Goal: Find specific page/section: Find specific page/section

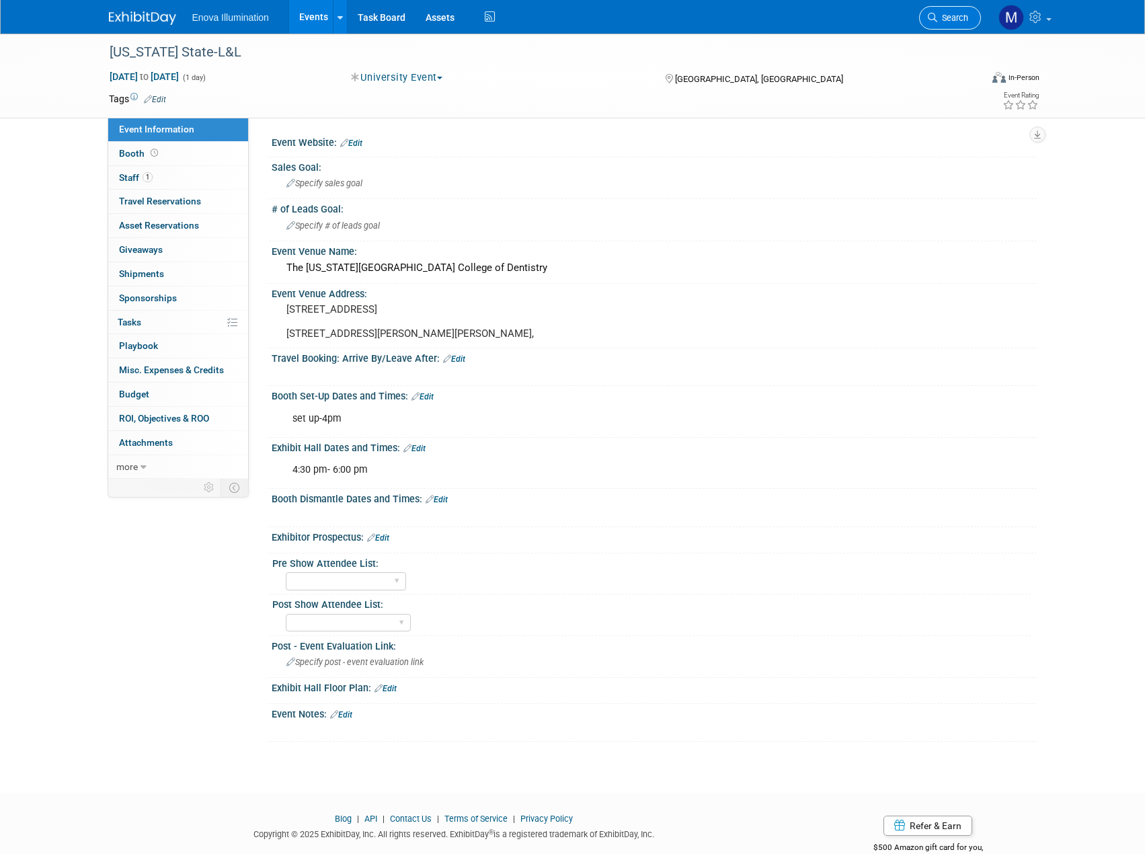
click at [945, 22] on span "Search" at bounding box center [952, 18] width 31 height 10
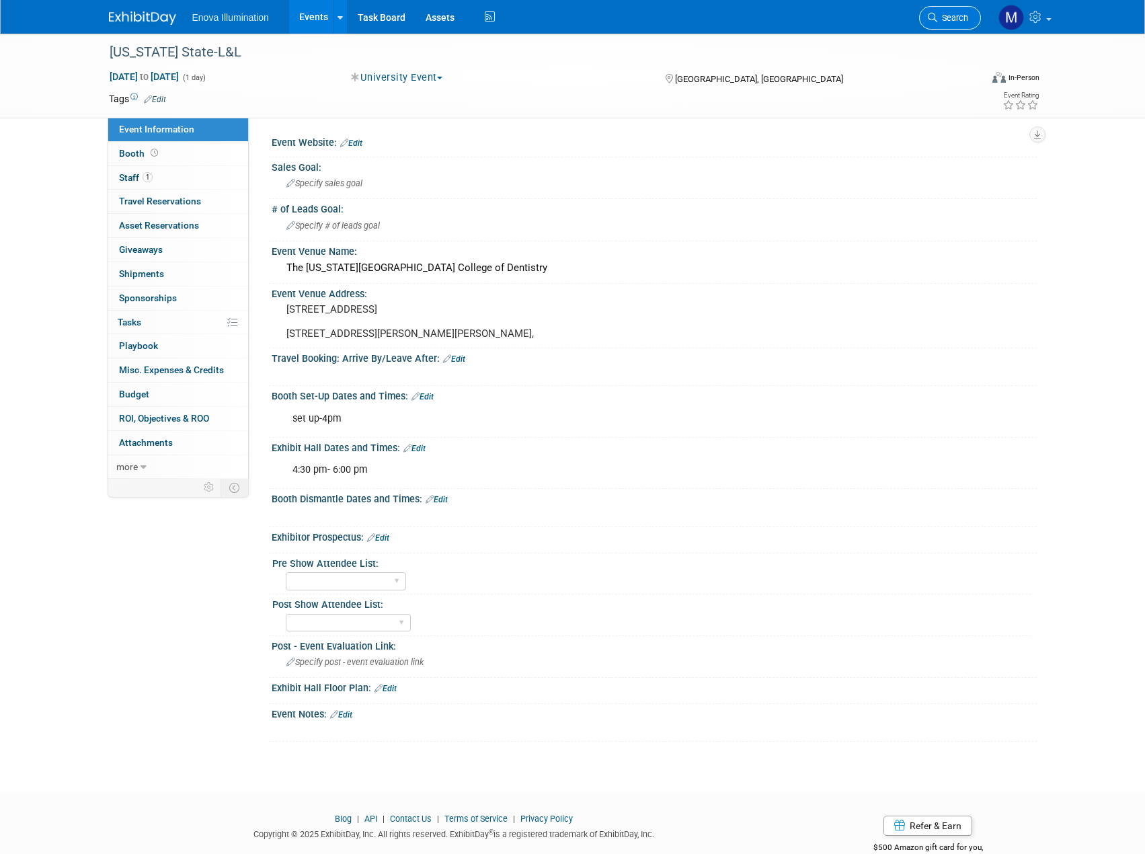
click at [945, 23] on link "Search" at bounding box center [950, 18] width 62 height 24
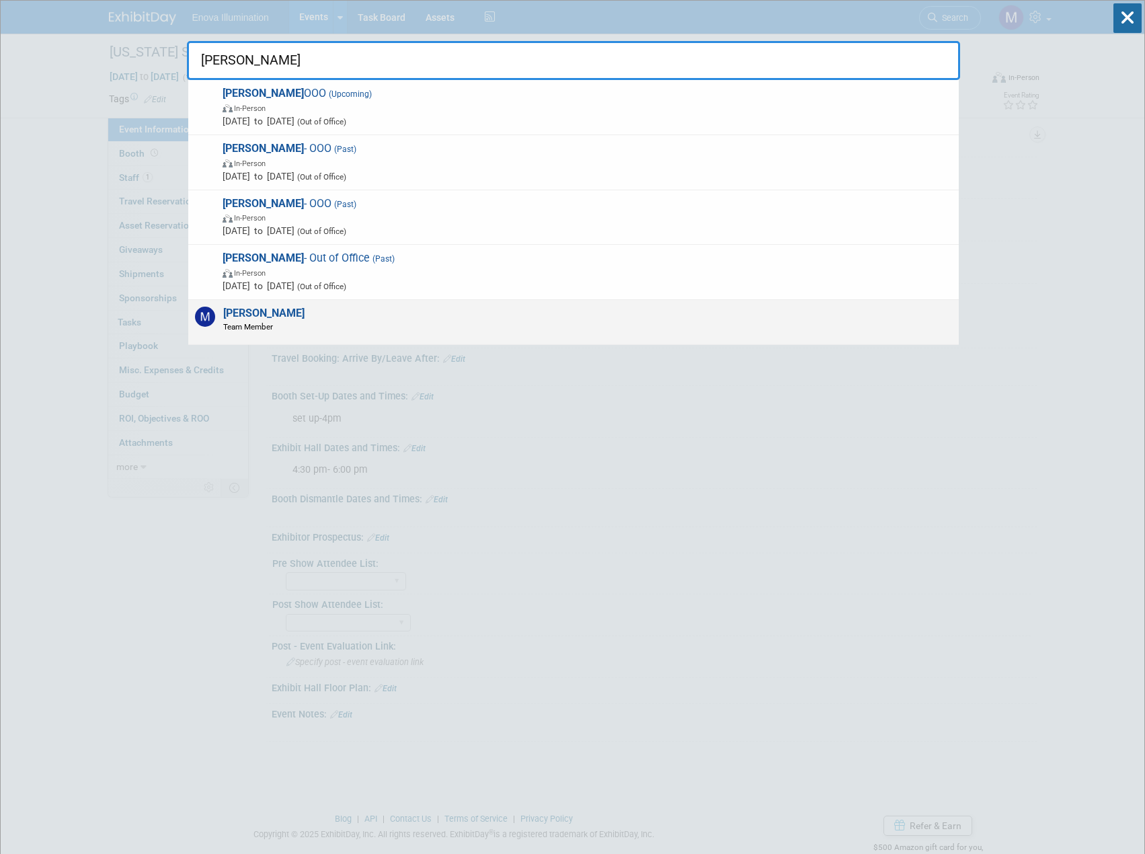
type input "max zid"
click at [329, 307] on div "Max Zid Team Member" at bounding box center [573, 322] width 771 height 45
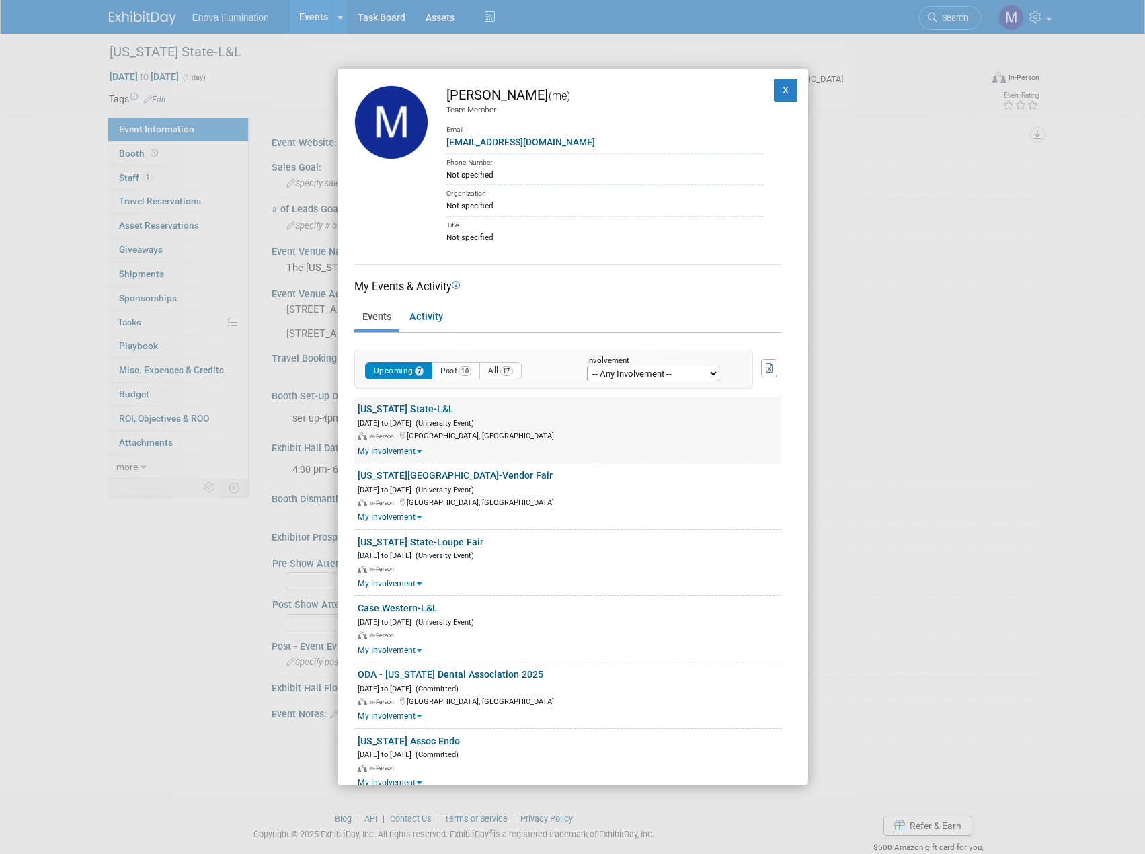
click at [416, 410] on link "[US_STATE] State-L&L" at bounding box center [406, 408] width 96 height 11
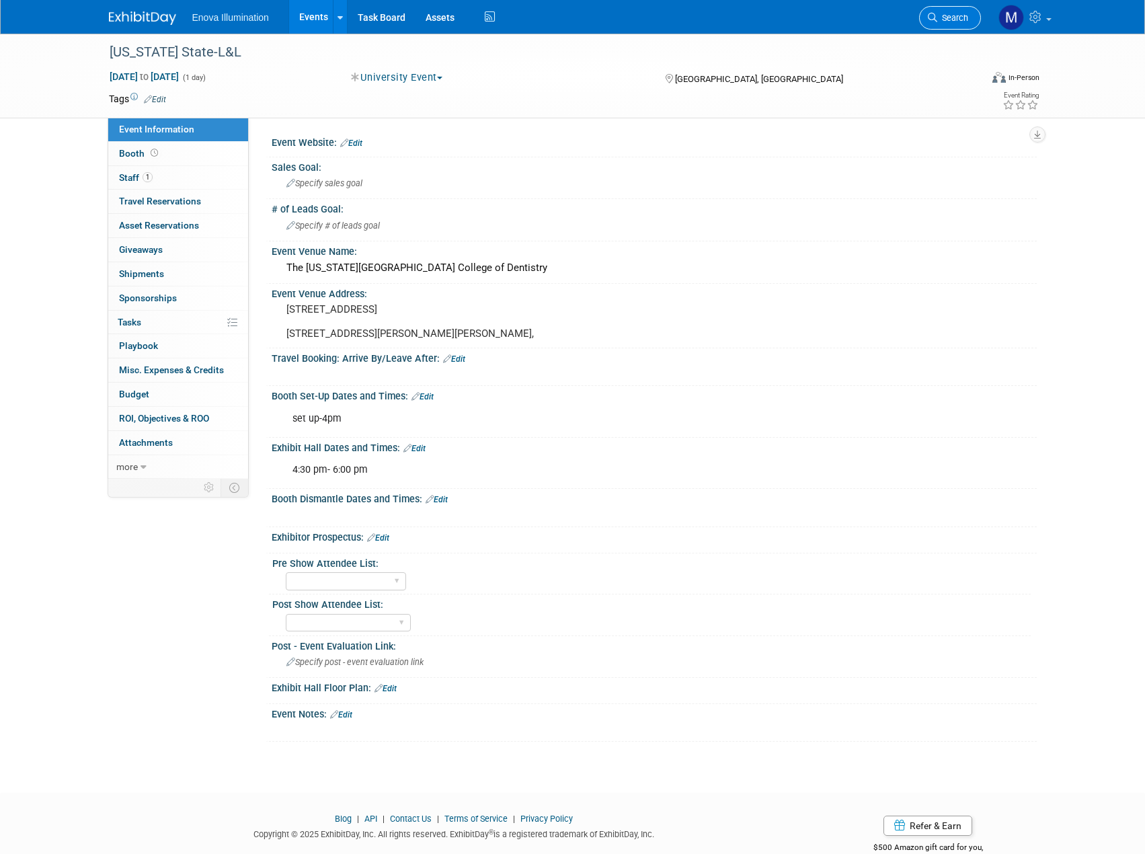
click at [945, 19] on span "Search" at bounding box center [952, 18] width 31 height 10
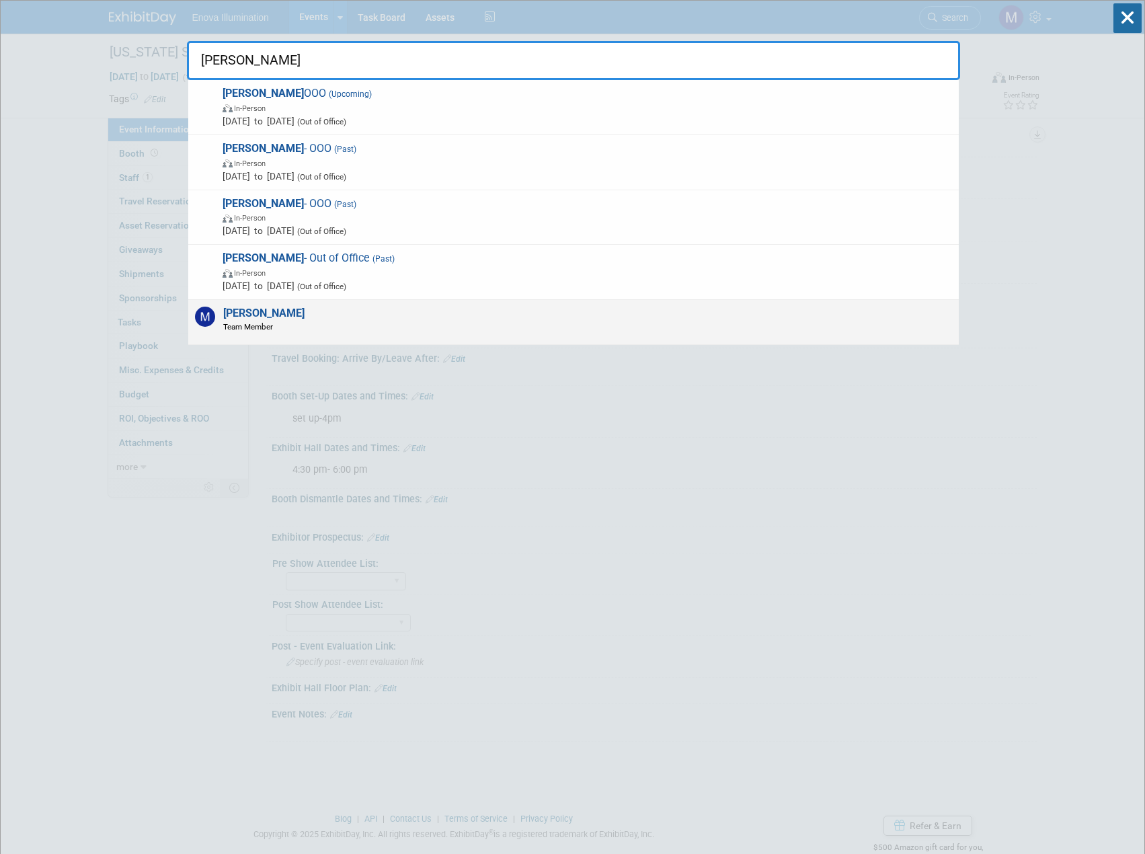
type input "[PERSON_NAME]"
click at [272, 318] on span "Max Zid Team Member" at bounding box center [261, 320] width 85 height 26
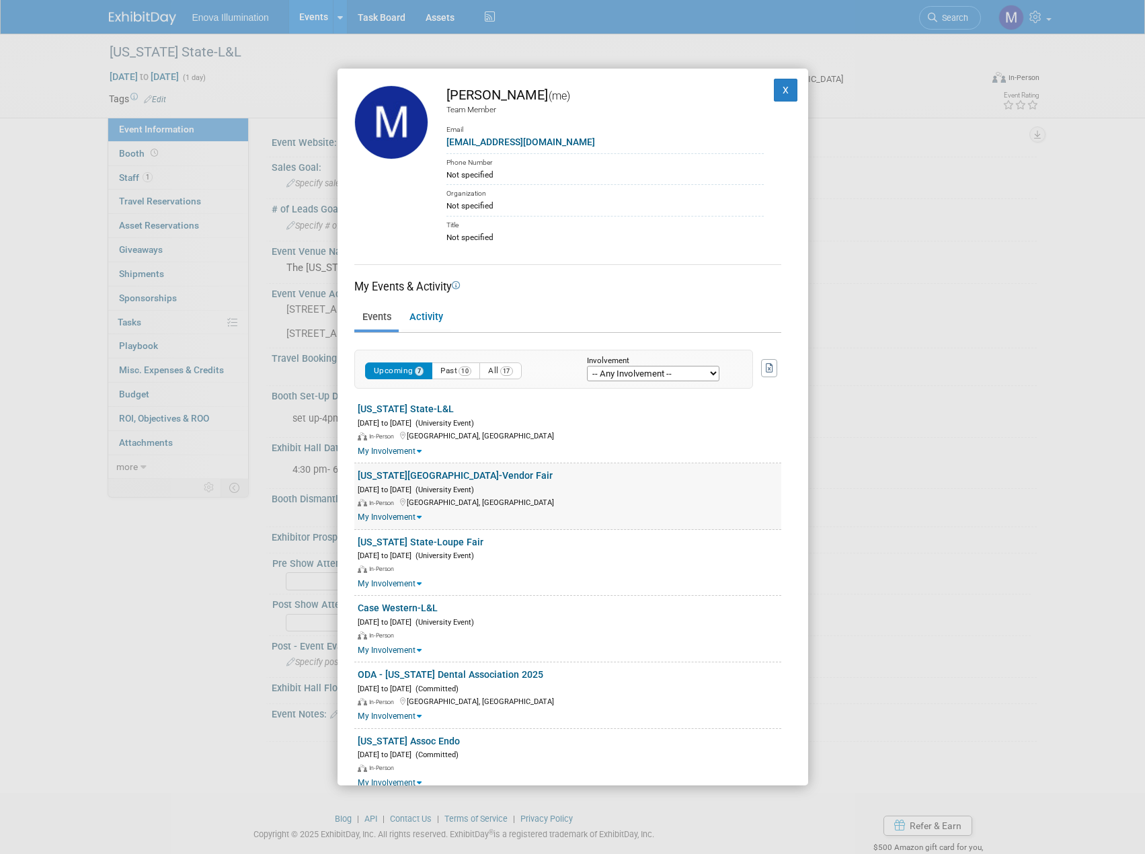
click at [444, 473] on link "[US_STATE][GEOGRAPHIC_DATA]-Vendor Fair" at bounding box center [455, 475] width 195 height 11
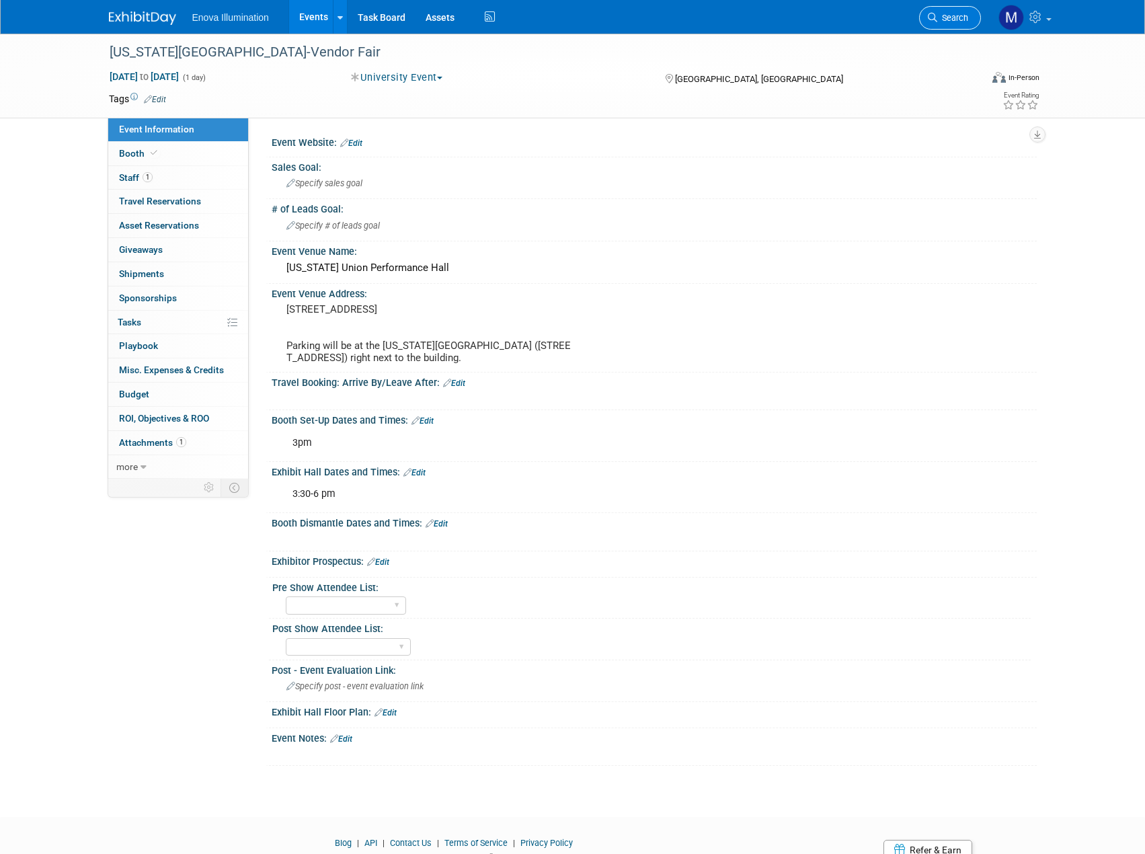
click at [946, 22] on span "Search" at bounding box center [952, 18] width 31 height 10
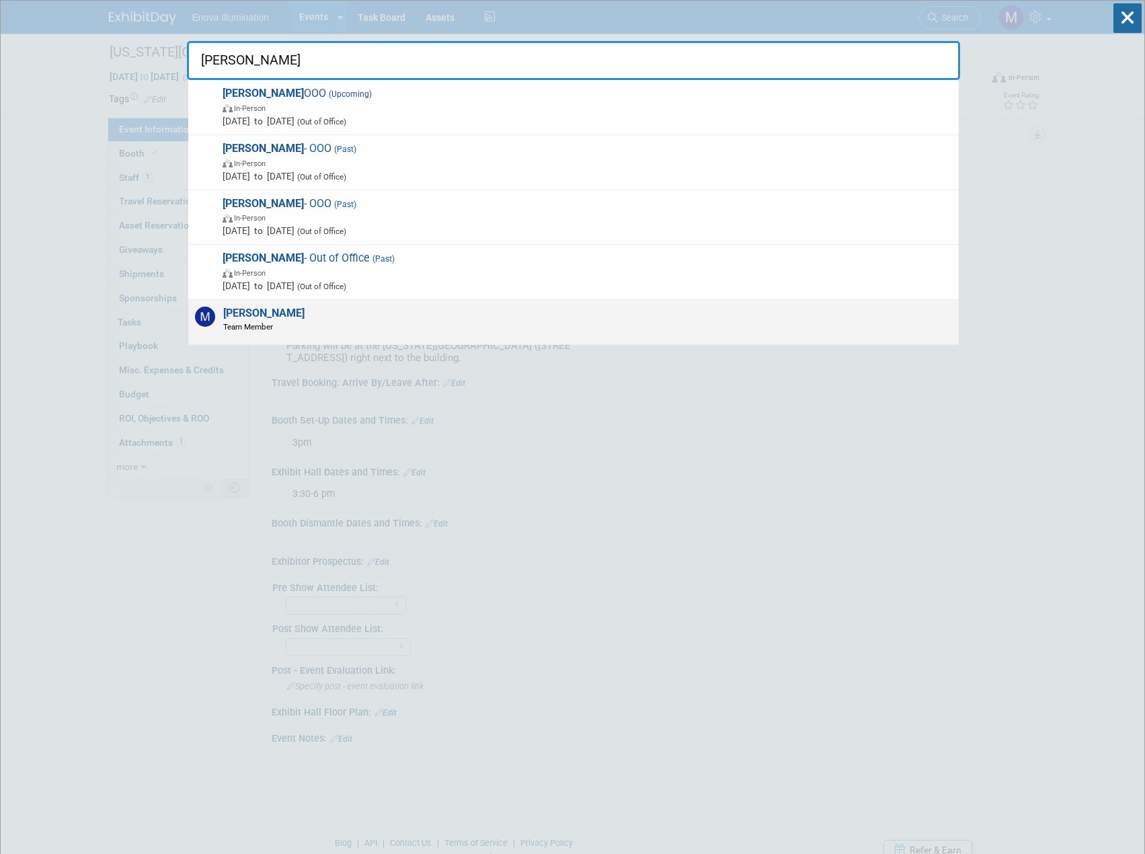
type input "max zid"
click at [725, 311] on div "Max Zid Team Member" at bounding box center [573, 322] width 771 height 45
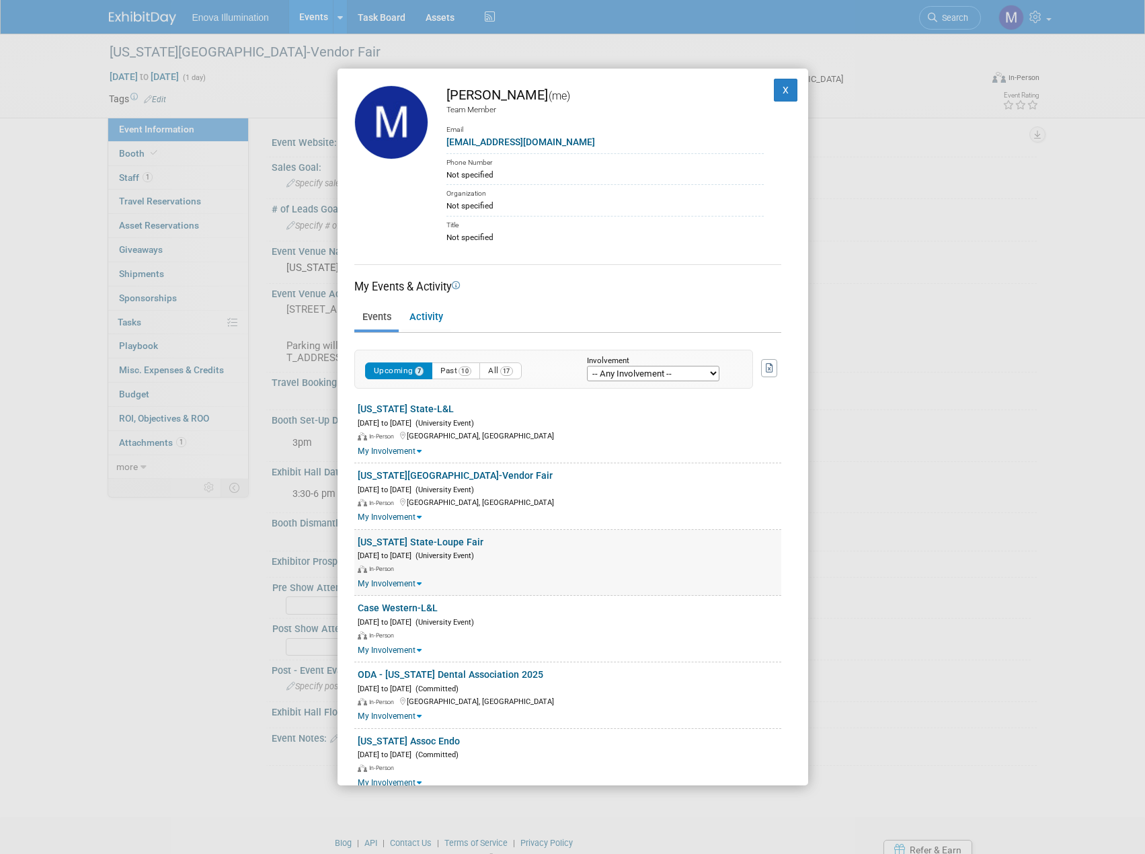
click at [432, 541] on link "[US_STATE] State-Loupe Fair" at bounding box center [421, 542] width 126 height 11
